Goal: Information Seeking & Learning: Check status

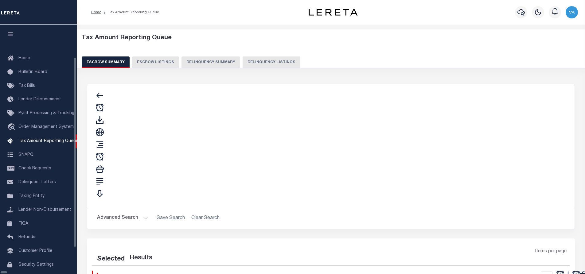
select select "100"
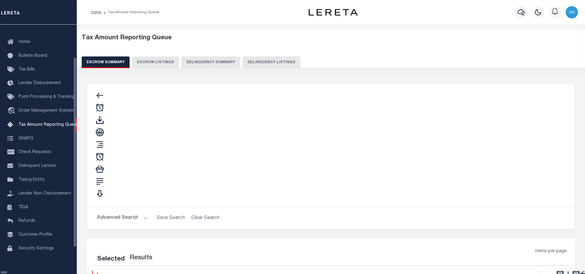
select select "100"
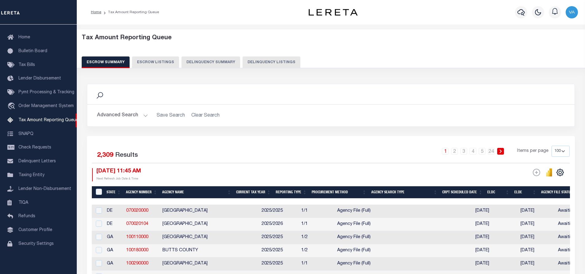
click at [140, 115] on button "Advanced Search" at bounding box center [122, 116] width 51 height 12
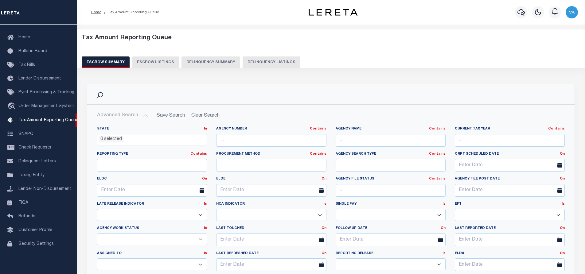
scroll to position [92, 0]
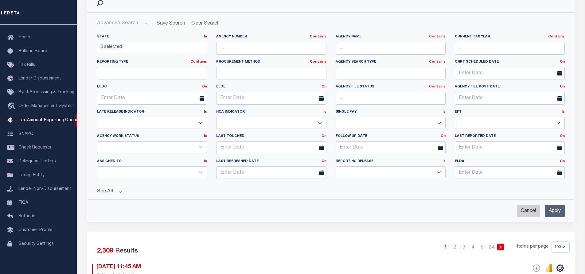
click at [526, 211] on input "Cancel" at bounding box center [528, 211] width 23 height 13
checkbox input "true"
select select
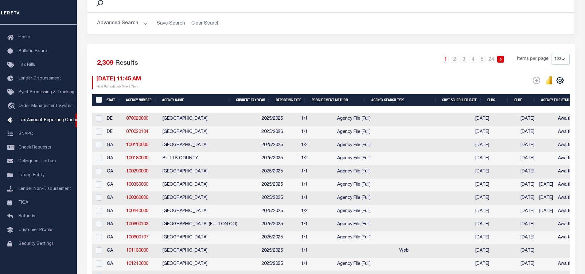
click at [145, 23] on button "Advanced Search" at bounding box center [122, 24] width 51 height 12
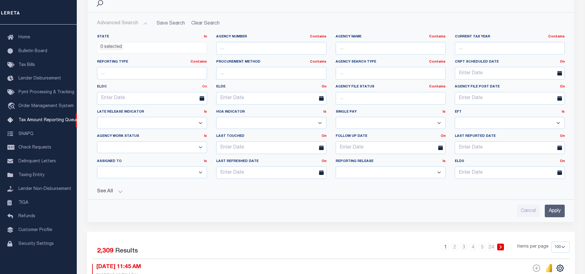
click at [205, 86] on link "On" at bounding box center [204, 86] width 5 height 3
click at [181, 120] on link "Between" at bounding box center [182, 120] width 49 height 9
click at [143, 99] on icon at bounding box center [142, 98] width 5 height 5
click at [143, 98] on icon at bounding box center [142, 98] width 5 height 5
click at [117, 96] on input "text" at bounding box center [122, 98] width 50 height 13
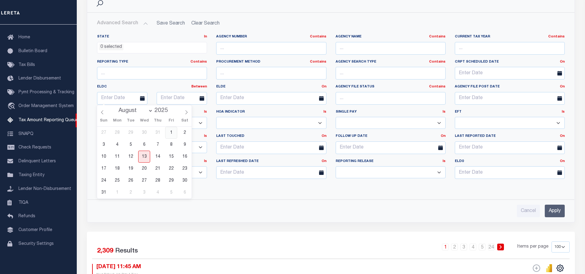
click at [171, 133] on span "1" at bounding box center [171, 133] width 12 height 12
type input "[DATE]"
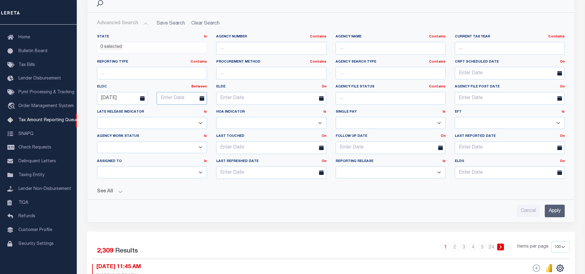
click at [182, 98] on input "text" at bounding box center [182, 98] width 50 height 13
click at [164, 192] on span "31" at bounding box center [164, 193] width 12 height 12
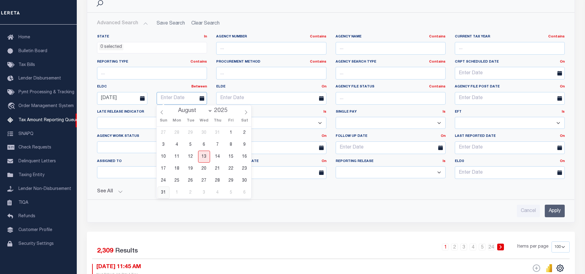
type input "[DATE]"
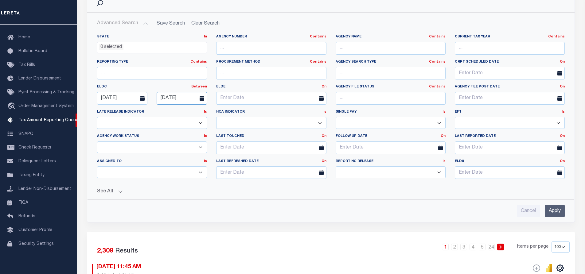
scroll to position [154, 0]
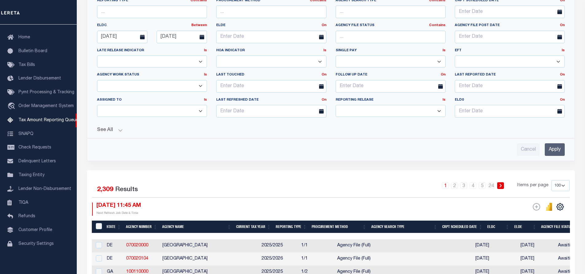
click at [120, 130] on button "See All" at bounding box center [331, 131] width 468 height 6
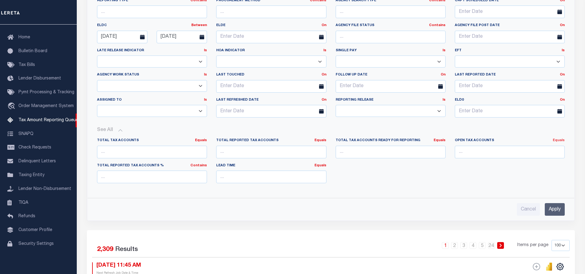
click at [559, 141] on link "Equals" at bounding box center [559, 140] width 12 height 3
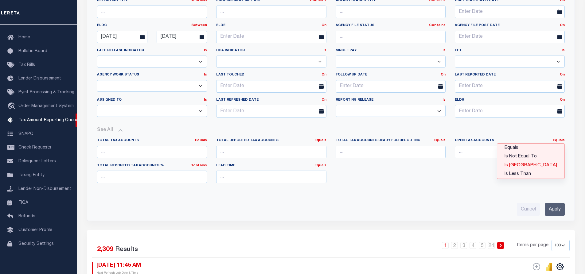
click at [552, 165] on link "Is [GEOGRAPHIC_DATA]" at bounding box center [531, 165] width 67 height 9
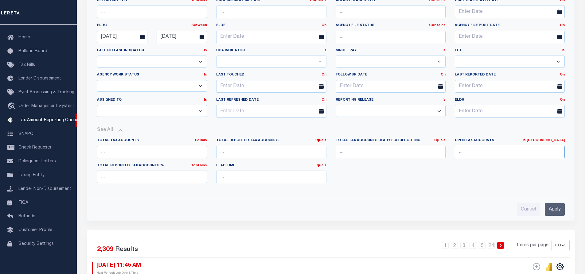
click at [464, 155] on input "number" at bounding box center [510, 152] width 110 height 13
type input "0"
click at [554, 210] on input "Apply" at bounding box center [555, 209] width 20 height 13
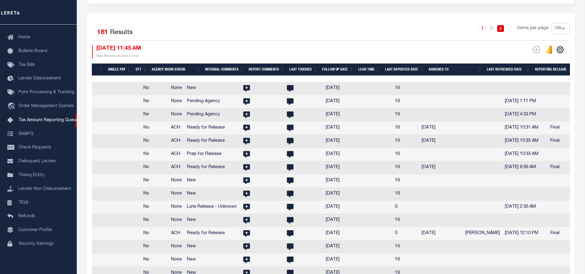
scroll to position [0, 981]
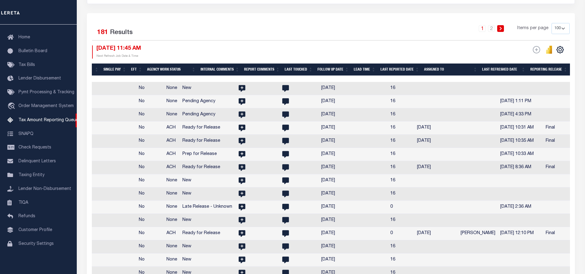
click at [437, 72] on th "Assigned To" at bounding box center [451, 70] width 58 height 13
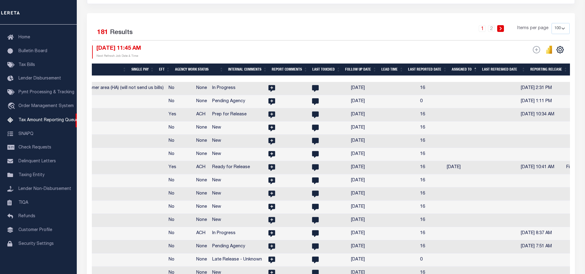
scroll to position [31, 0]
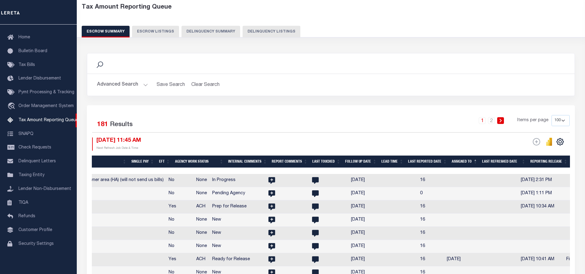
click at [477, 159] on th "Assigned To" at bounding box center [465, 162] width 30 height 13
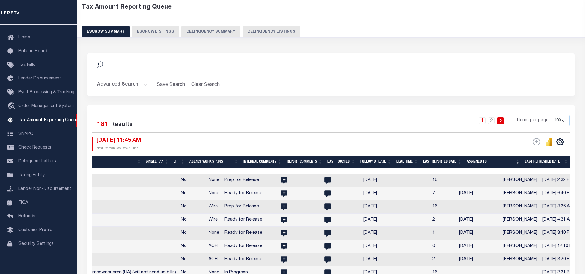
drag, startPoint x: 522, startPoint y: 168, endPoint x: 590, endPoint y: 169, distance: 67.3
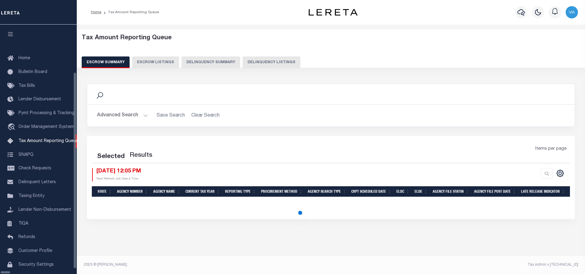
select select
select select "100"
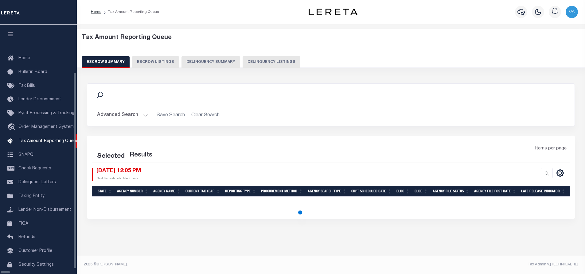
scroll to position [21, 0]
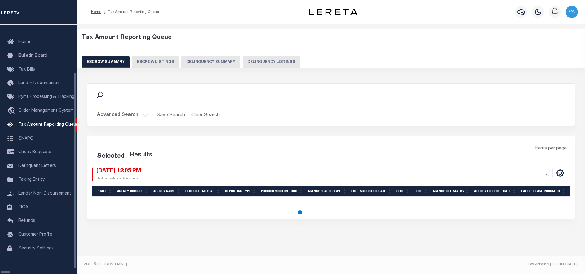
select select "100"
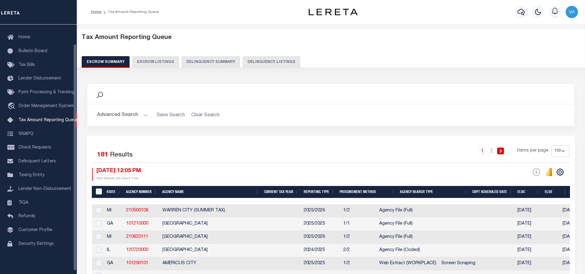
scroll to position [0, 0]
click at [146, 114] on button "Advanced Search" at bounding box center [122, 115] width 51 height 12
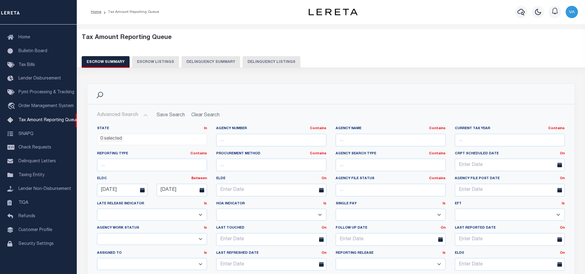
scroll to position [92, 0]
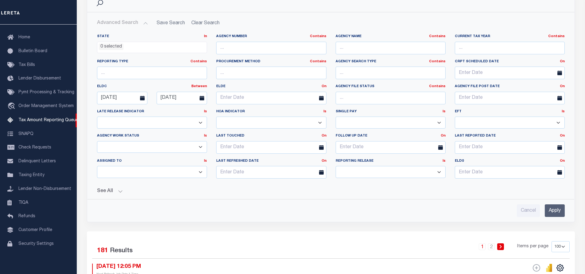
click at [117, 194] on button "See All" at bounding box center [331, 192] width 468 height 6
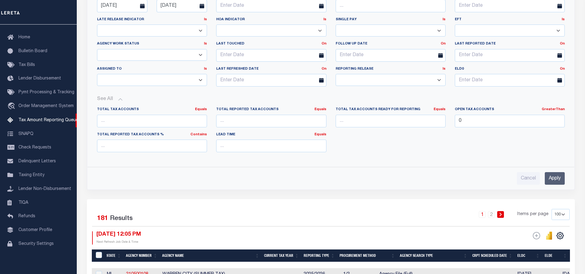
scroll to position [246, 0]
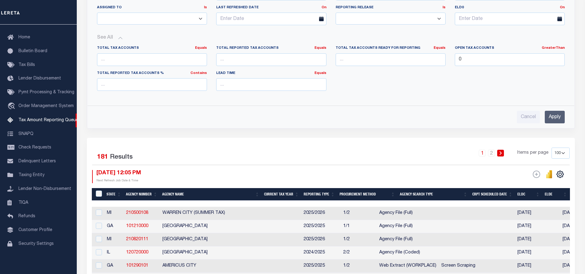
click at [557, 117] on input "Apply" at bounding box center [555, 117] width 20 height 13
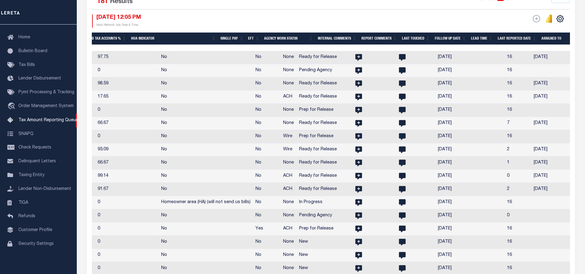
scroll to position [0, 995]
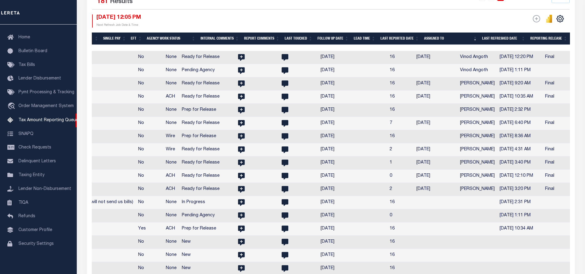
click at [458, 85] on td "Vamsi Kalikiri" at bounding box center [478, 83] width 40 height 13
checkbox input "true"
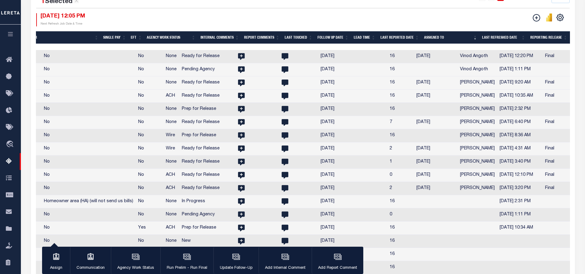
drag, startPoint x: 380, startPoint y: 45, endPoint x: 335, endPoint y: 49, distance: 45.0
click at [335, 49] on div at bounding box center [303, 47] width 534 height 6
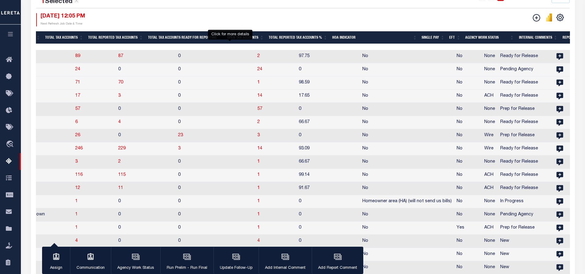
click at [258, 83] on span "1" at bounding box center [259, 83] width 2 height 4
select select "100"
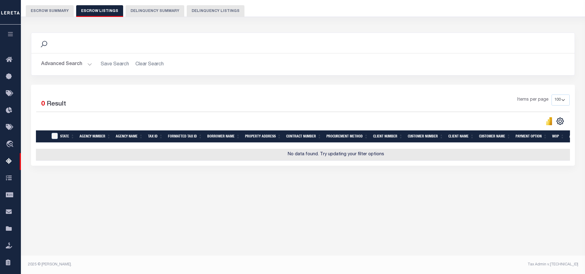
click at [47, 11] on button "Escrow Summary" at bounding box center [50, 11] width 48 height 12
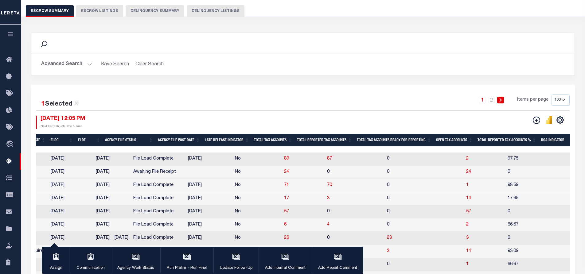
click at [91, 7] on button "Escrow Listings" at bounding box center [99, 11] width 47 height 12
select select "100"
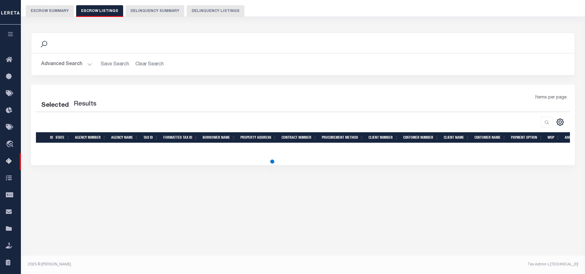
select select "100"
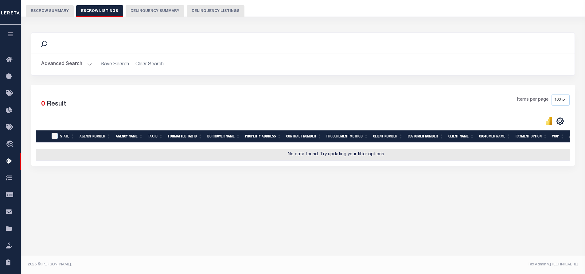
click at [85, 64] on button "Advanced Search" at bounding box center [66, 64] width 51 height 12
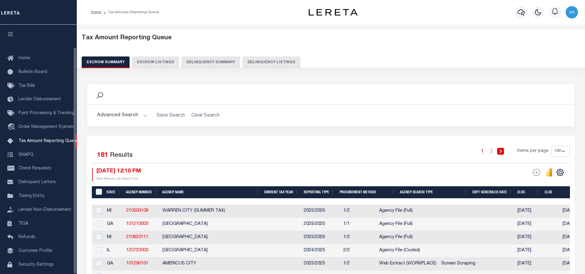
select select "100"
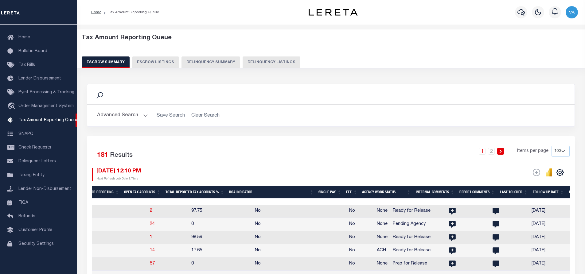
scroll to position [0, 701]
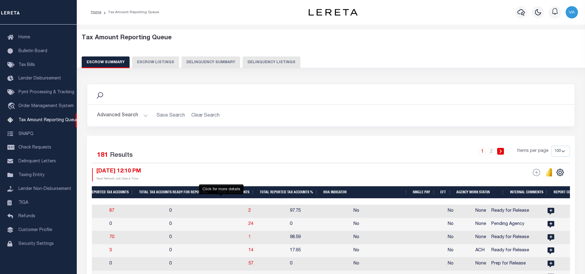
click at [249, 238] on span "1" at bounding box center [250, 237] width 2 height 4
select select "100"
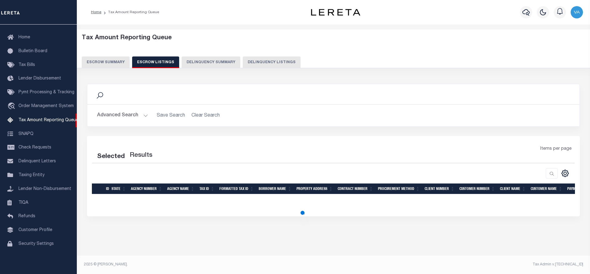
select select "100"
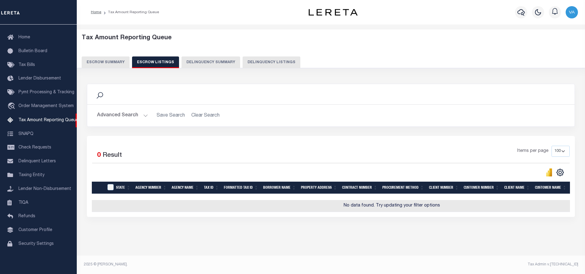
click at [96, 62] on button "Escrow Summary" at bounding box center [106, 63] width 48 height 12
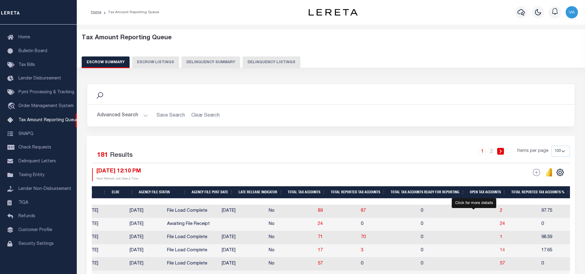
click at [500, 253] on span "14" at bounding box center [502, 251] width 5 height 4
select select "100"
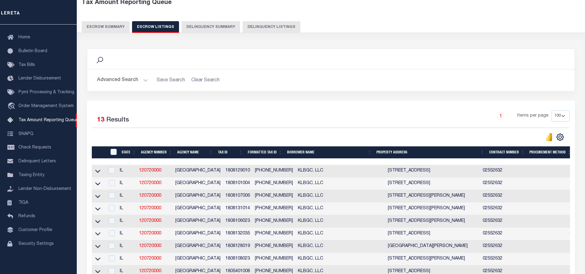
click at [166, 171] on td "120720000" at bounding box center [155, 171] width 36 height 13
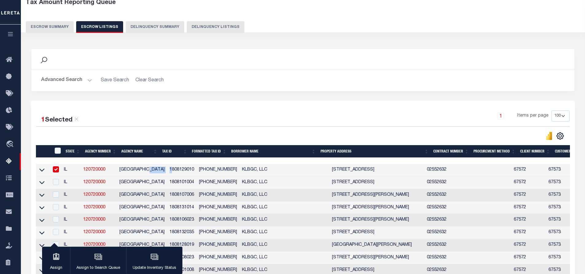
drag, startPoint x: 165, startPoint y: 171, endPoint x: 150, endPoint y: 175, distance: 15.7
click at [150, 175] on tr "IL 120720000 PEORIA COUNTY 1808129010 18-08-129-010 KLBGC, LLC 406 N GLENWOOD A…" at bounding box center [462, 170] width 853 height 13
drag, startPoint x: 108, startPoint y: 171, endPoint x: 86, endPoint y: 175, distance: 23.1
click at [86, 175] on td "120720000" at bounding box center [99, 170] width 36 height 13
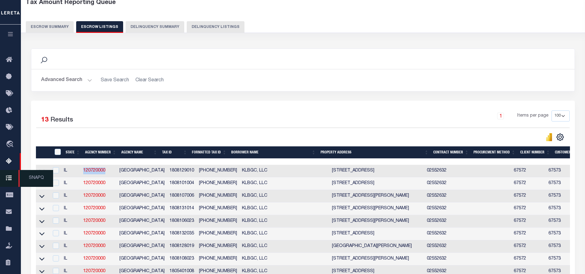
copy link "120720000"
click at [44, 173] on icon at bounding box center [41, 171] width 5 height 6
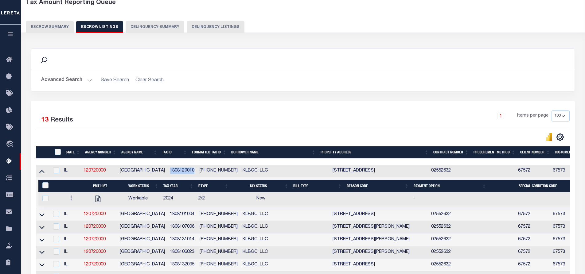
drag, startPoint x: 187, startPoint y: 172, endPoint x: 160, endPoint y: 172, distance: 27.0
click at [167, 172] on td "1808129010" at bounding box center [182, 171] width 30 height 13
checkbox input "true"
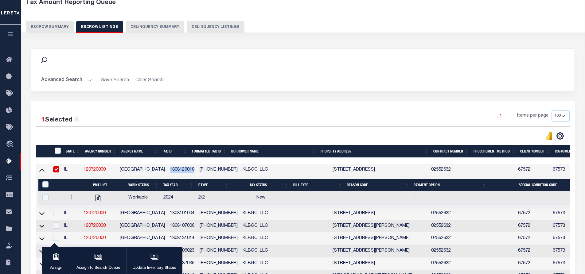
copy td "1808129010"
click at [70, 199] on link at bounding box center [71, 198] width 7 height 5
click at [76, 221] on img "" at bounding box center [79, 217] width 6 height 6
checkbox input "true"
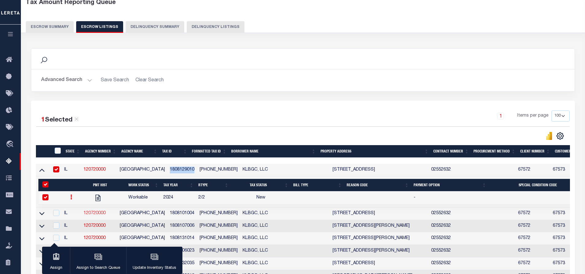
select select "NW2"
select select
type input "[DATE]"
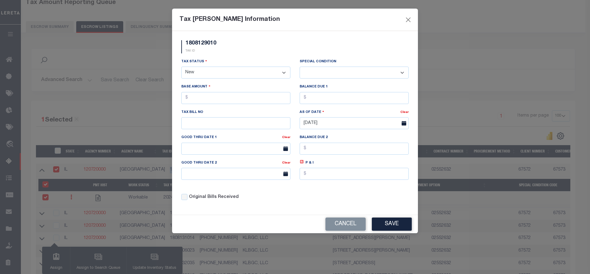
click at [249, 72] on select "- Select Status - Open Due/Unpaid Paid Incomplete No Tax Due Internal Refund Pr…" at bounding box center [235, 73] width 109 height 12
select select "DUE"
click at [181, 67] on select "- Select Status - Open Due/Unpaid Paid Incomplete No Tax Due Internal Refund Pr…" at bounding box center [235, 73] width 109 height 12
select select "0"
click at [208, 101] on input "text" at bounding box center [235, 98] width 109 height 12
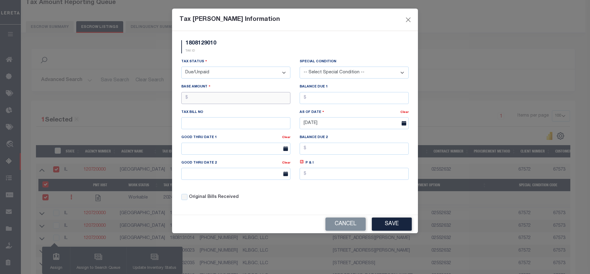
click at [231, 98] on input "text" at bounding box center [235, 98] width 109 height 12
type input "$4,523.80"
click at [324, 104] on input "text" at bounding box center [354, 98] width 109 height 12
type input "$4.00"
click at [343, 227] on button "Cancel" at bounding box center [345, 224] width 40 height 13
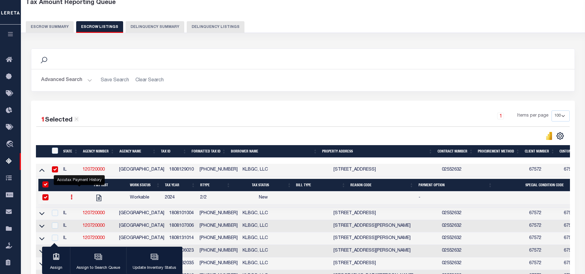
click at [56, 148] on th "ID" at bounding box center [54, 151] width 13 height 13
click at [56, 149] on input "ID" at bounding box center [55, 151] width 6 height 6
checkbox input "true"
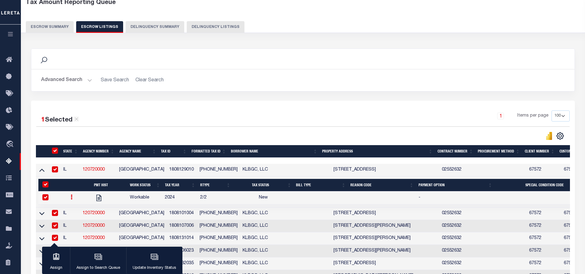
checkbox input "true"
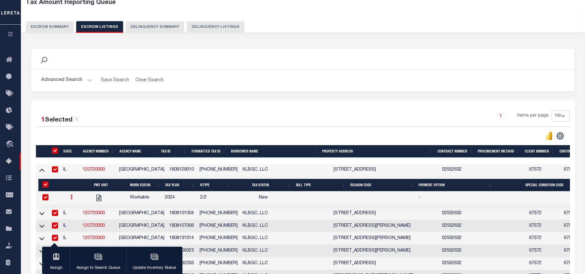
checkbox input "true"
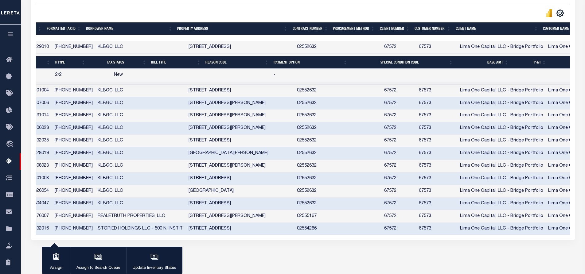
scroll to position [0, 174]
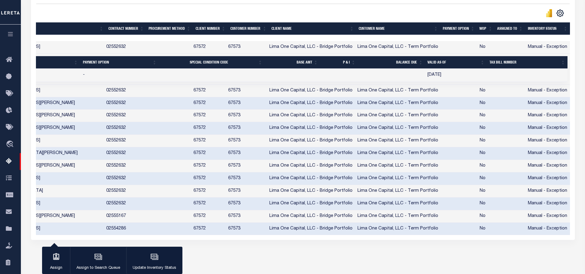
drag, startPoint x: 247, startPoint y: 37, endPoint x: 81, endPoint y: 40, distance: 166.6
click at [81, 40] on div at bounding box center [303, 38] width 534 height 6
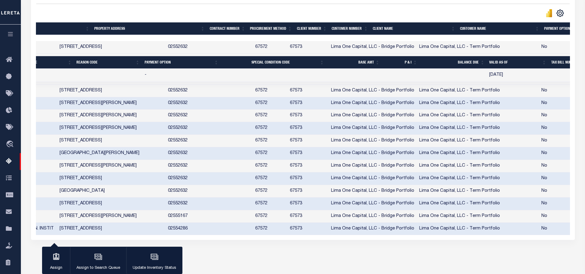
scroll to position [0, 231]
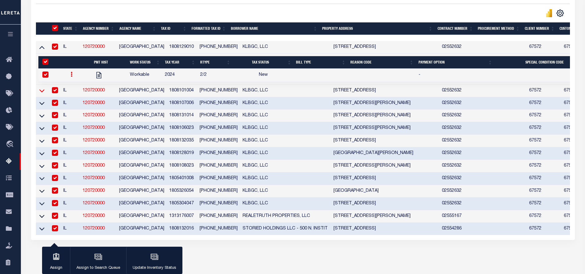
click at [42, 92] on icon at bounding box center [41, 91] width 5 height 6
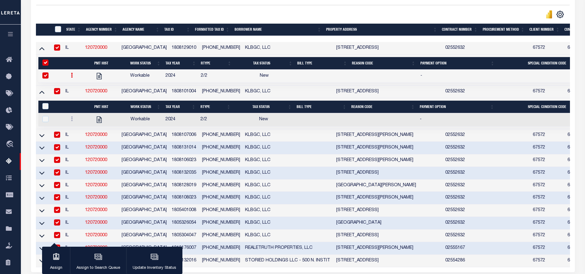
drag, startPoint x: 355, startPoint y: 38, endPoint x: 553, endPoint y: 40, distance: 198.2
click at [553, 40] on div at bounding box center [303, 39] width 534 height 6
click at [42, 137] on icon at bounding box center [41, 135] width 5 height 3
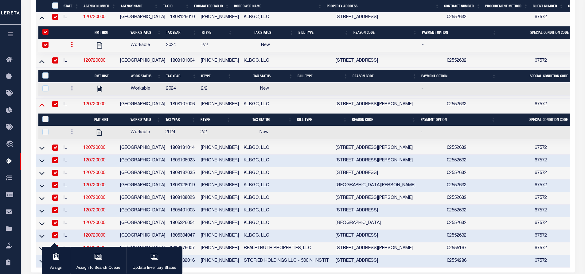
click at [42, 108] on icon at bounding box center [41, 105] width 5 height 6
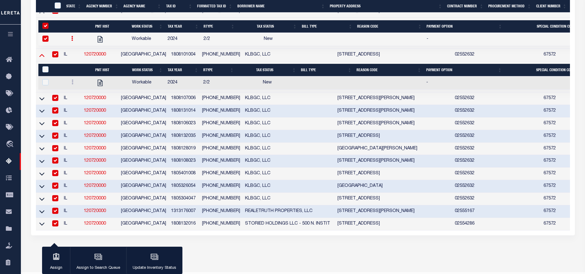
click at [44, 57] on icon at bounding box center [41, 55] width 5 height 6
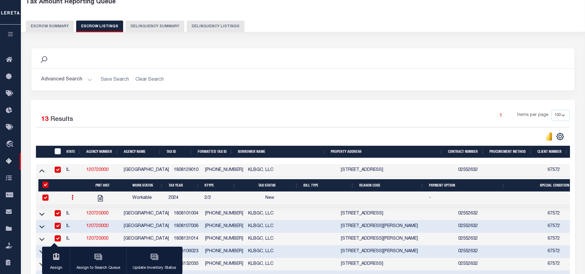
scroll to position [0, 0]
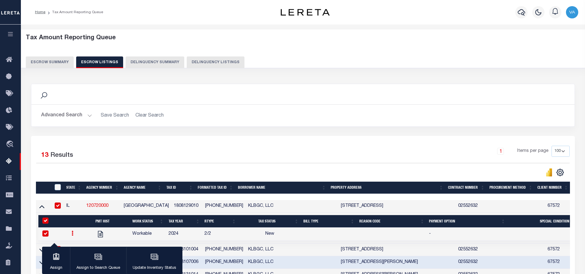
click at [52, 63] on button "Escrow Summary" at bounding box center [50, 63] width 48 height 12
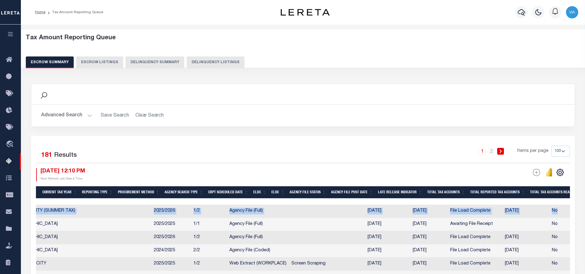
scroll to position [0, 323]
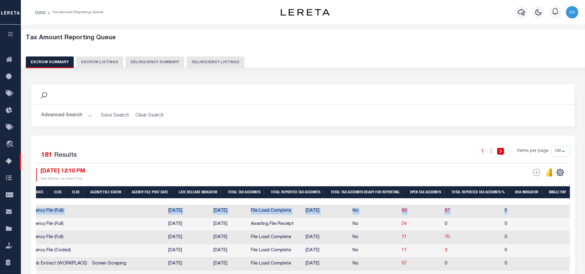
drag, startPoint x: 220, startPoint y: 201, endPoint x: 602, endPoint y: 215, distance: 382.2
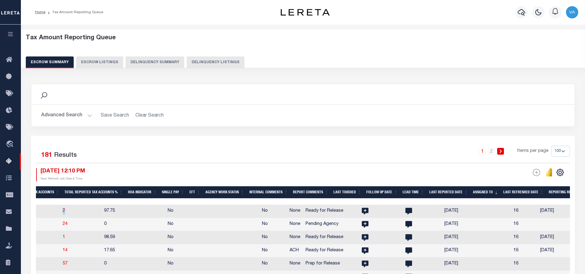
scroll to position [0, 846]
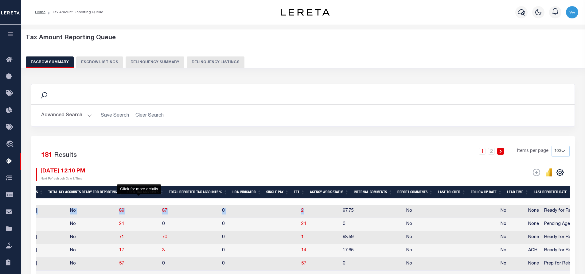
click at [162, 239] on span "70" at bounding box center [164, 237] width 5 height 4
select select "100"
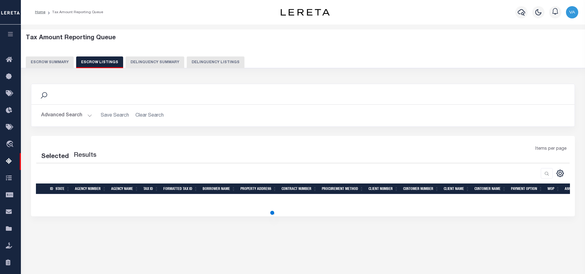
select select "100"
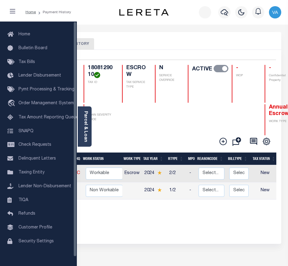
drag, startPoint x: 75, startPoint y: 76, endPoint x: 64, endPoint y: 76, distance: 10.4
click at [64, 76] on div "Home Bulletin Board Tax Bills Lender Disbursement Pymt Processing & Tracking tr…" at bounding box center [38, 144] width 77 height 244
click at [75, 206] on div "Home Bulletin Board Tax Bills Lender Disbursement Pymt Processing & Tracking tr…" at bounding box center [38, 144] width 77 height 244
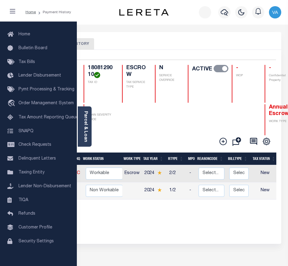
click at [93, 211] on div "Prior Years Due $0.00 Current Year Due $0.00 Total Balance Due $0.00" at bounding box center [78, 221] width 132 height 21
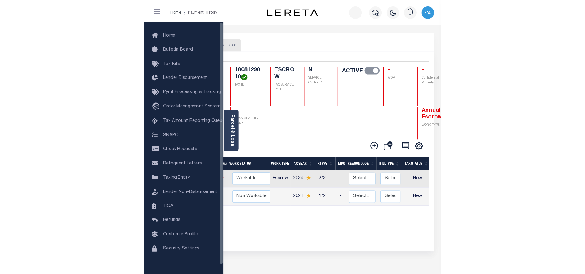
scroll to position [2, 0]
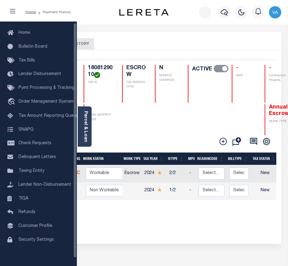
drag, startPoint x: 76, startPoint y: 208, endPoint x: 60, endPoint y: 210, distance: 15.4
click at [60, 210] on div "Home Bulletin Board Tax Bills Lender Disbursement Pymt Processing & Tracking tr…" at bounding box center [38, 144] width 77 height 244
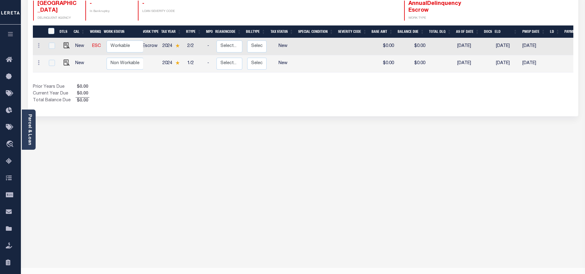
scroll to position [0, 0]
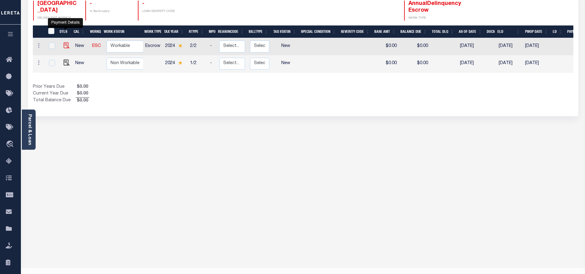
click at [64, 42] on img "" at bounding box center [67, 45] width 6 height 6
checkbox input "true"
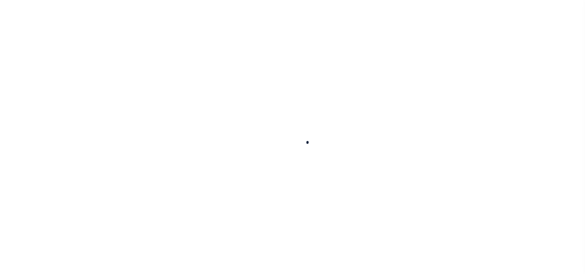
checkbox input "false"
type input "[DATE]"
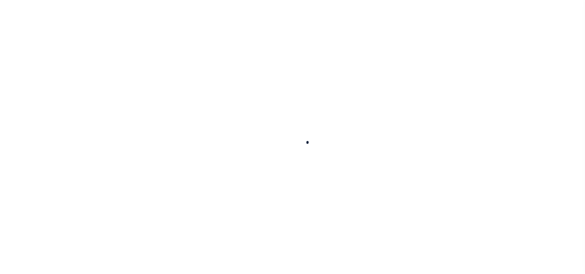
select select "NW2"
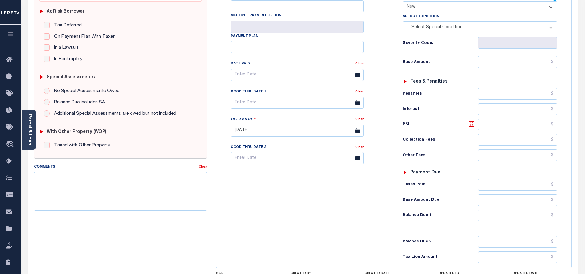
scroll to position [31, 0]
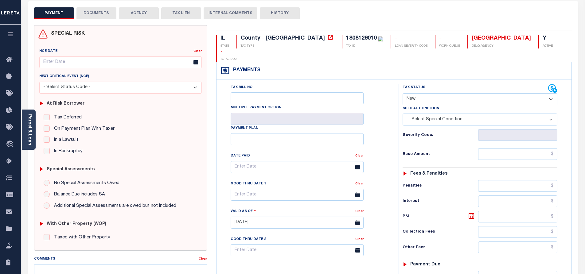
click at [98, 6] on div "PAYMENT DOCUMENTS AGENCY DELINQUENT PAYEE TAX LIEN" at bounding box center [303, 10] width 551 height 18
click at [95, 12] on button "DOCUMENTS" at bounding box center [97, 13] width 40 height 12
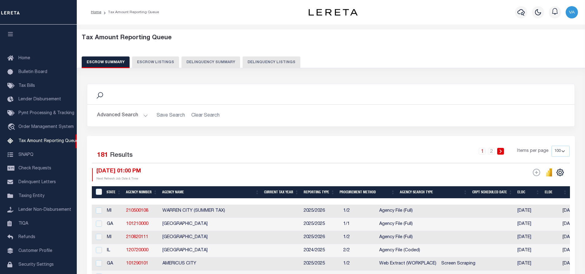
select select "100"
click at [151, 63] on button "Escrow Listings" at bounding box center [155, 63] width 47 height 12
select select "100"
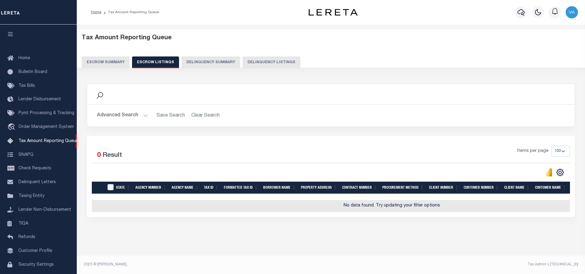
scroll to position [21, 0]
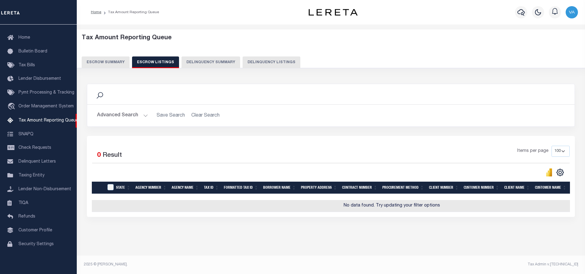
click at [116, 60] on button "Escrow Summary" at bounding box center [106, 63] width 48 height 12
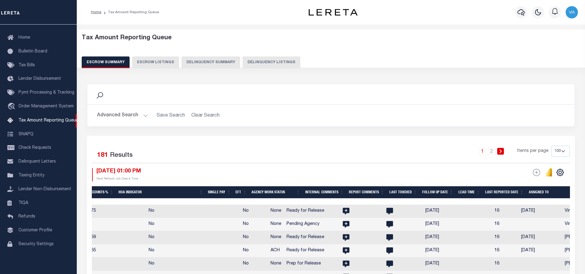
scroll to position [0, 854]
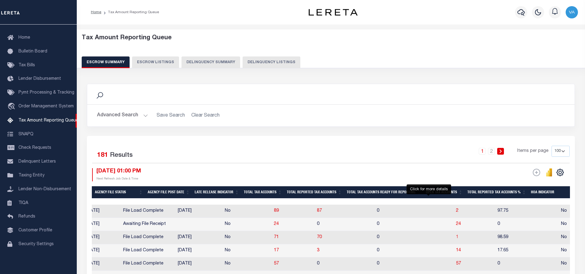
click at [456, 239] on span "1" at bounding box center [457, 237] width 2 height 4
select select "100"
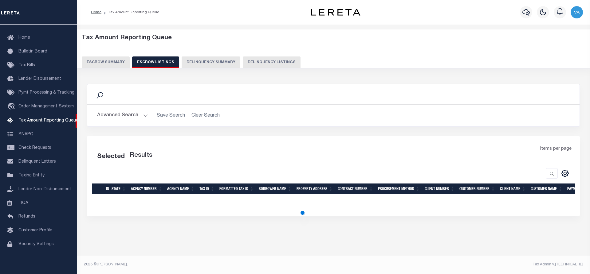
select select "100"
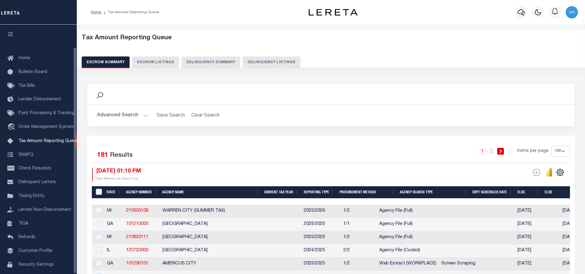
select select "100"
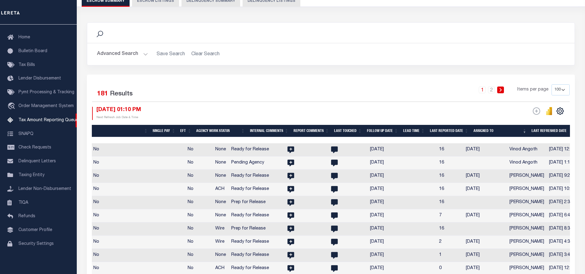
click at [123, 176] on td "No" at bounding box center [138, 176] width 94 height 13
checkbox input "true"
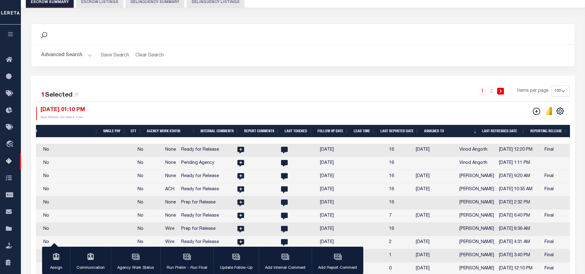
scroll to position [0, 939]
drag, startPoint x: 379, startPoint y: 140, endPoint x: 140, endPoint y: 140, distance: 239.7
click at [140, 140] on div at bounding box center [303, 141] width 534 height 6
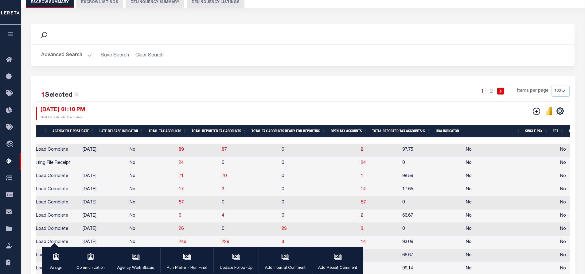
scroll to position [0, 364]
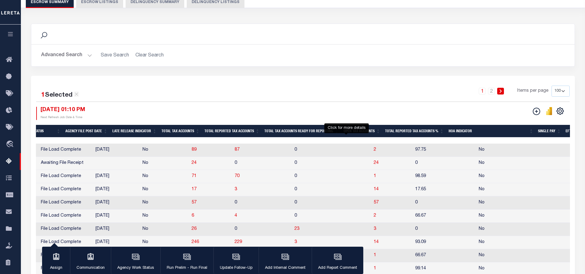
click at [374, 178] on span "1" at bounding box center [375, 176] width 2 height 4
select select "100"
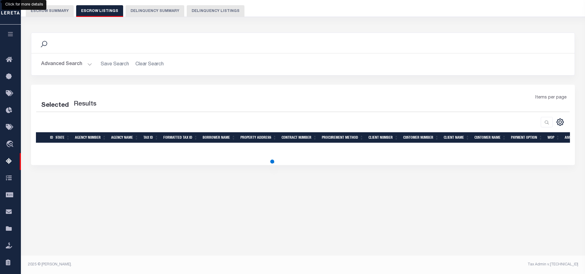
select select "100"
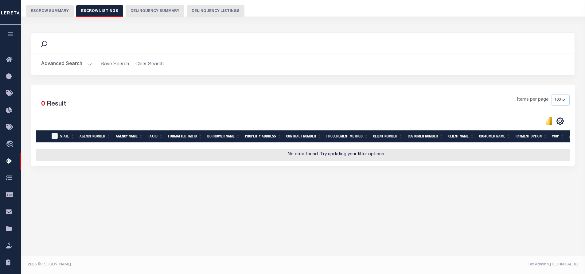
click at [86, 63] on button "Advanced Search" at bounding box center [66, 64] width 51 height 12
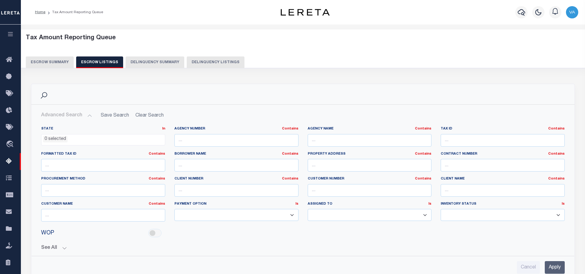
scroll to position [61, 0]
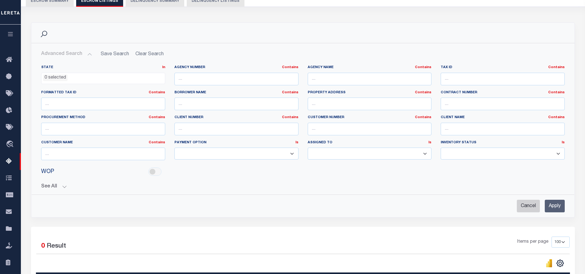
click at [529, 206] on input "Cancel" at bounding box center [528, 206] width 23 height 13
checkbox input "true"
select select
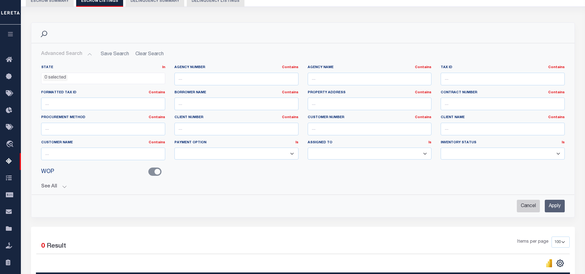
checkbox input "false"
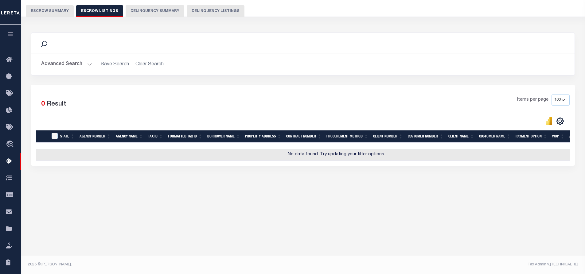
scroll to position [0, 0]
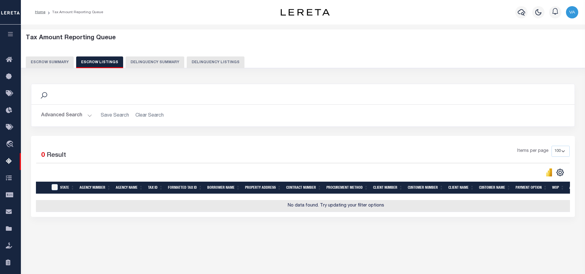
click at [81, 116] on button "Advanced Search" at bounding box center [66, 116] width 51 height 12
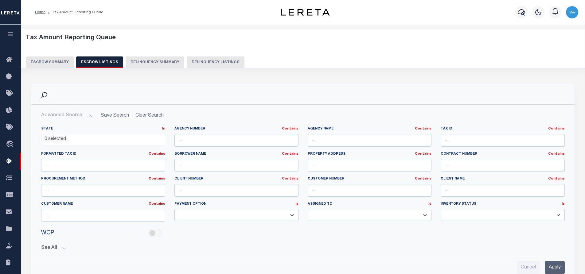
click at [60, 64] on button "Escrow Summary" at bounding box center [50, 63] width 48 height 12
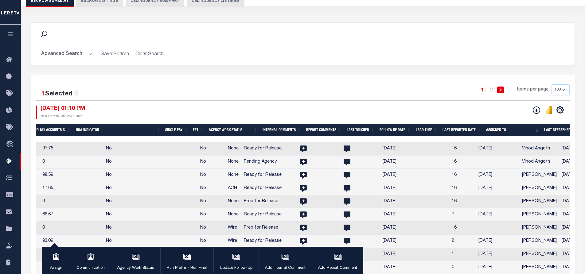
scroll to position [0, 878]
click at [475, 188] on td "[DATE]" at bounding box center [497, 188] width 44 height 13
checkbox input "true"
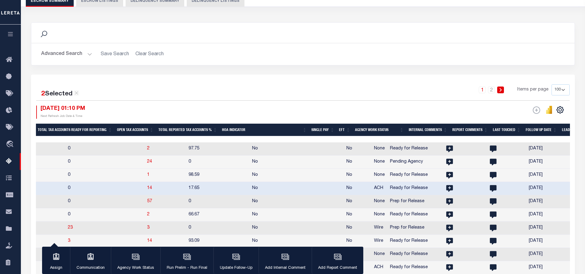
scroll to position [0, 695]
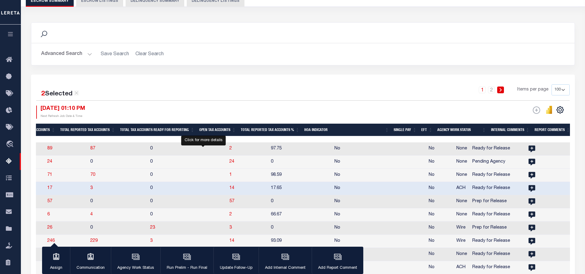
click at [230, 189] on span "14" at bounding box center [232, 188] width 5 height 4
select select "100"
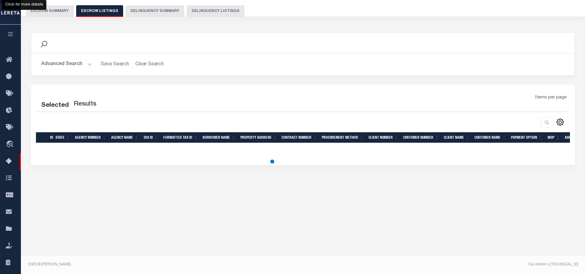
select select "100"
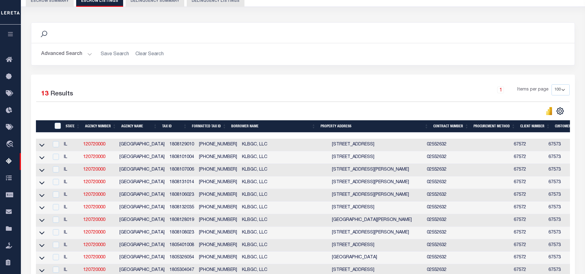
click at [167, 158] on td "1808101004" at bounding box center [182, 158] width 30 height 13
checkbox input "true"
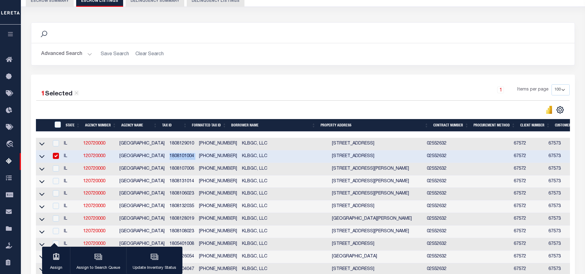
drag, startPoint x: 162, startPoint y: 158, endPoint x: 190, endPoint y: 158, distance: 28.0
click at [190, 158] on tr "IL 120720000 [GEOGRAPHIC_DATA] 1808101004 [PHONE_NUMBER] KLBGC, LLC [STREET_ADD…" at bounding box center [462, 157] width 853 height 13
copy td "1808101004"
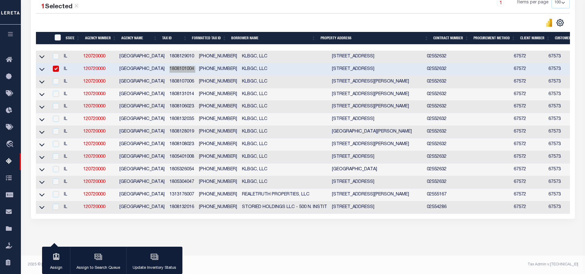
scroll to position [34, 0]
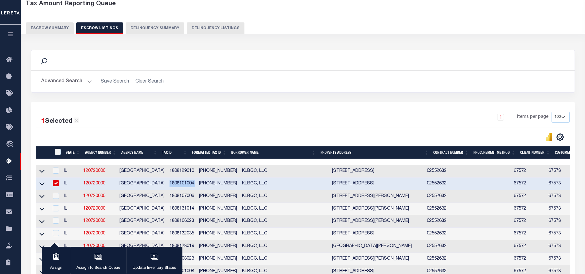
click at [51, 31] on button "Escrow Summary" at bounding box center [50, 28] width 48 height 12
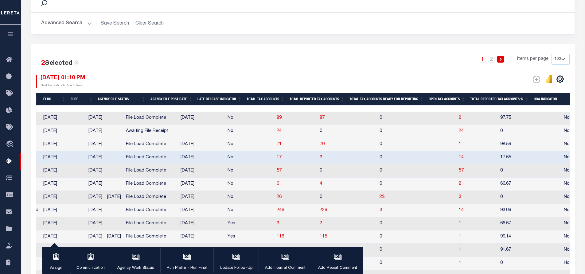
scroll to position [0, 315]
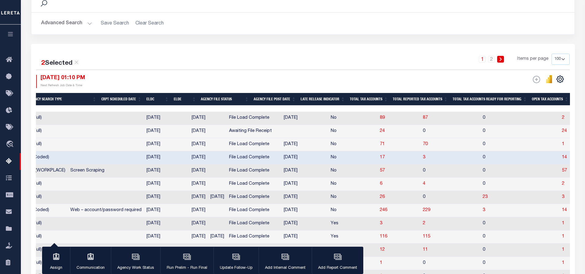
drag, startPoint x: 340, startPoint y: 107, endPoint x: 587, endPoint y: 106, distance: 247.1
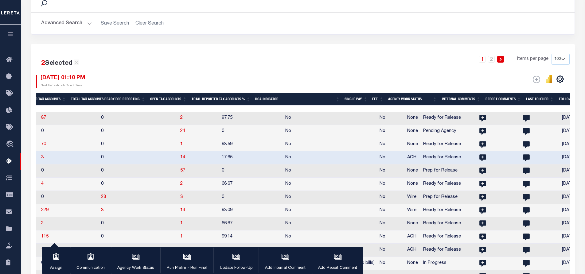
scroll to position [0, 582]
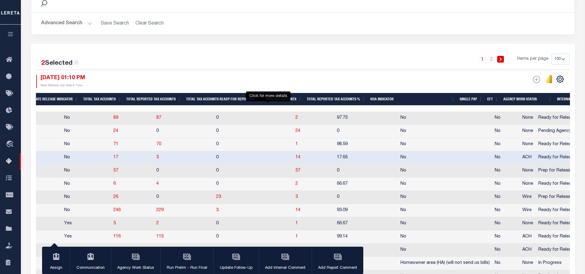
click at [296, 144] on span "1" at bounding box center [297, 144] width 2 height 4
select select "100"
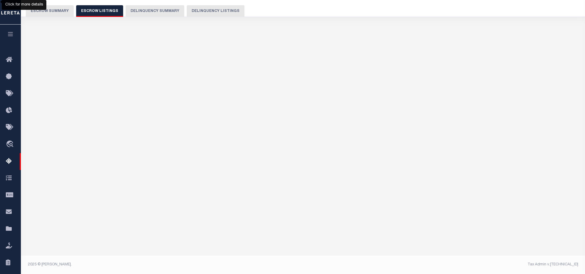
scroll to position [51, 0]
select select "100"
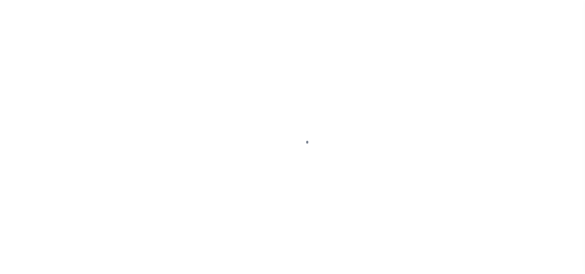
scroll to position [25, 0]
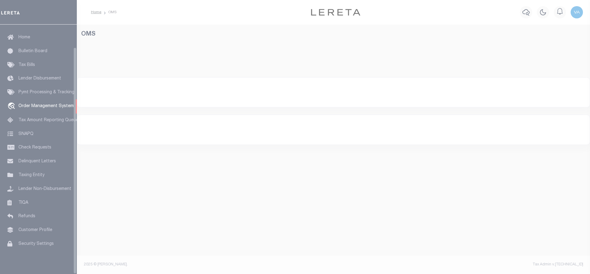
select select "200"
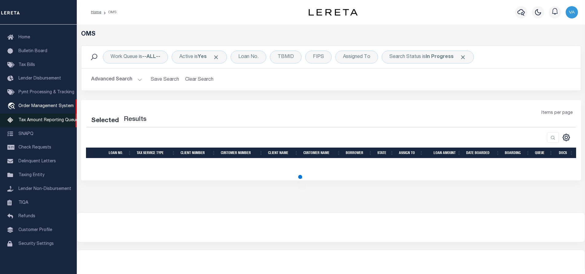
click at [42, 118] on span "Tax Amount Reporting Queue" at bounding box center [48, 120] width 60 height 4
select select "200"
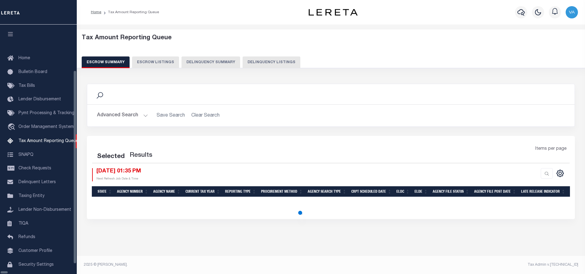
select select "100"
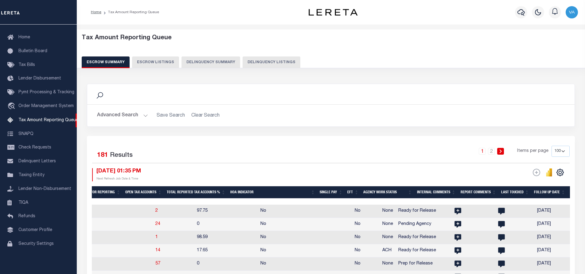
scroll to position [0, 712]
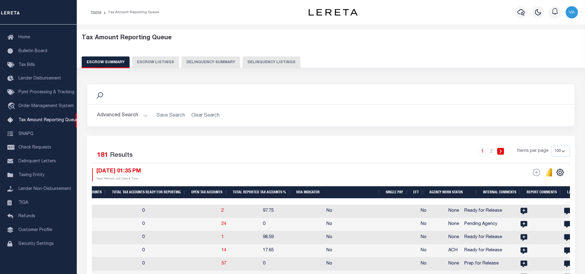
click at [367, 235] on td "No" at bounding box center [371, 237] width 94 height 13
checkbox input "true"
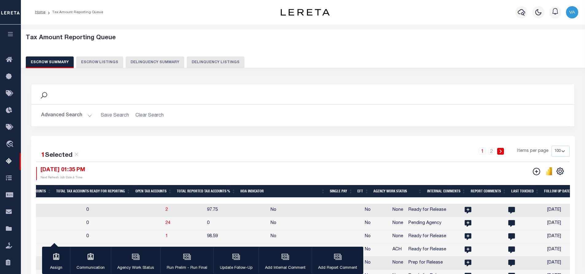
click at [289, 224] on td "No" at bounding box center [315, 223] width 94 height 13
checkbox input "true"
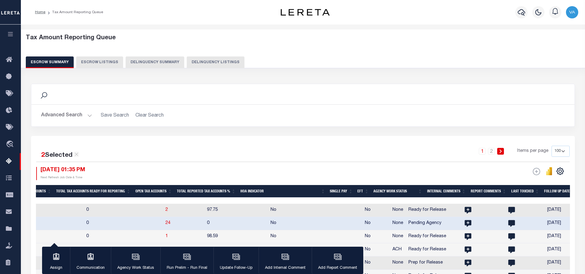
scroll to position [31, 0]
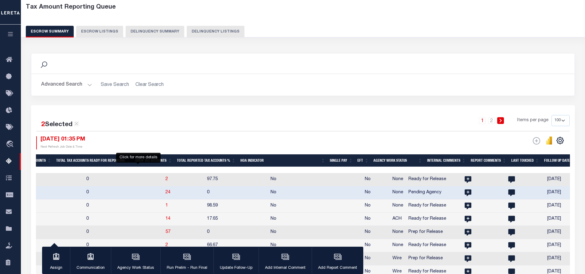
click at [166, 207] on span "1" at bounding box center [167, 206] width 2 height 4
select select "100"
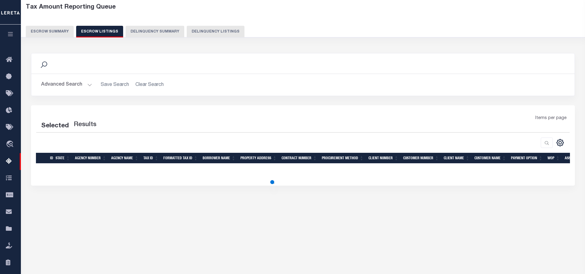
select select "100"
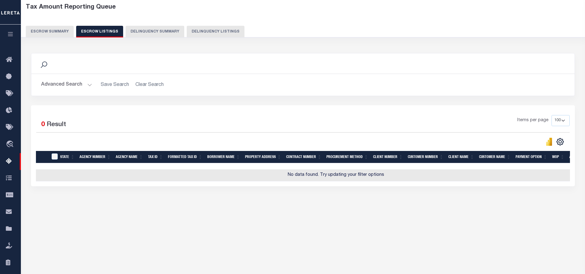
click at [243, 205] on div "Search Advanced Search Save Search Clear Search In In AK AL AR AZ CA CO CT" at bounding box center [303, 126] width 553 height 158
click at [48, 31] on button "Escrow Summary" at bounding box center [50, 32] width 48 height 12
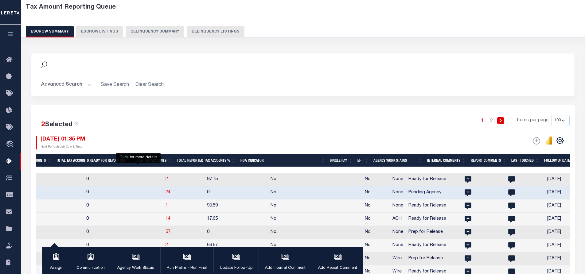
click at [166, 207] on span "1" at bounding box center [167, 206] width 2 height 4
select select "100"
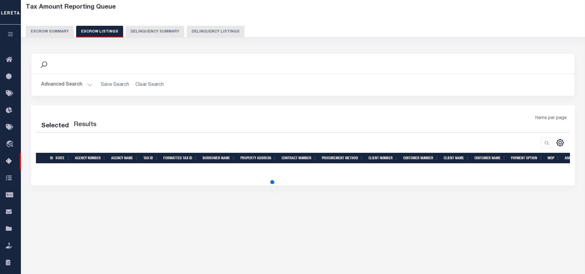
select select "100"
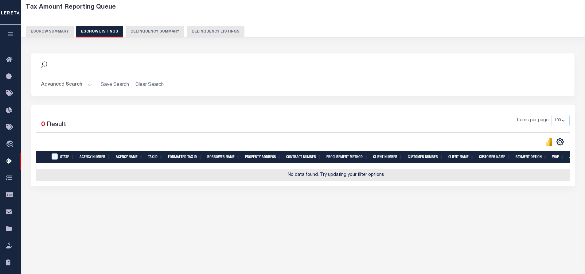
click at [452, 67] on div "Search" at bounding box center [303, 63] width 534 height 10
click at [9, 35] on icon "button" at bounding box center [10, 34] width 7 height 6
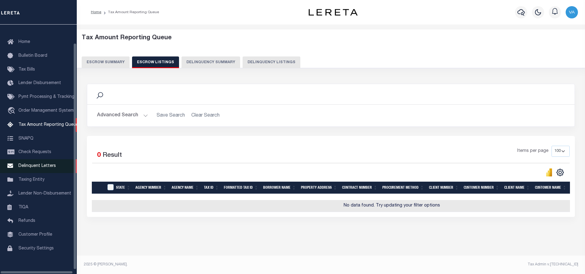
scroll to position [22, 0]
